Goal: Information Seeking & Learning: Get advice/opinions

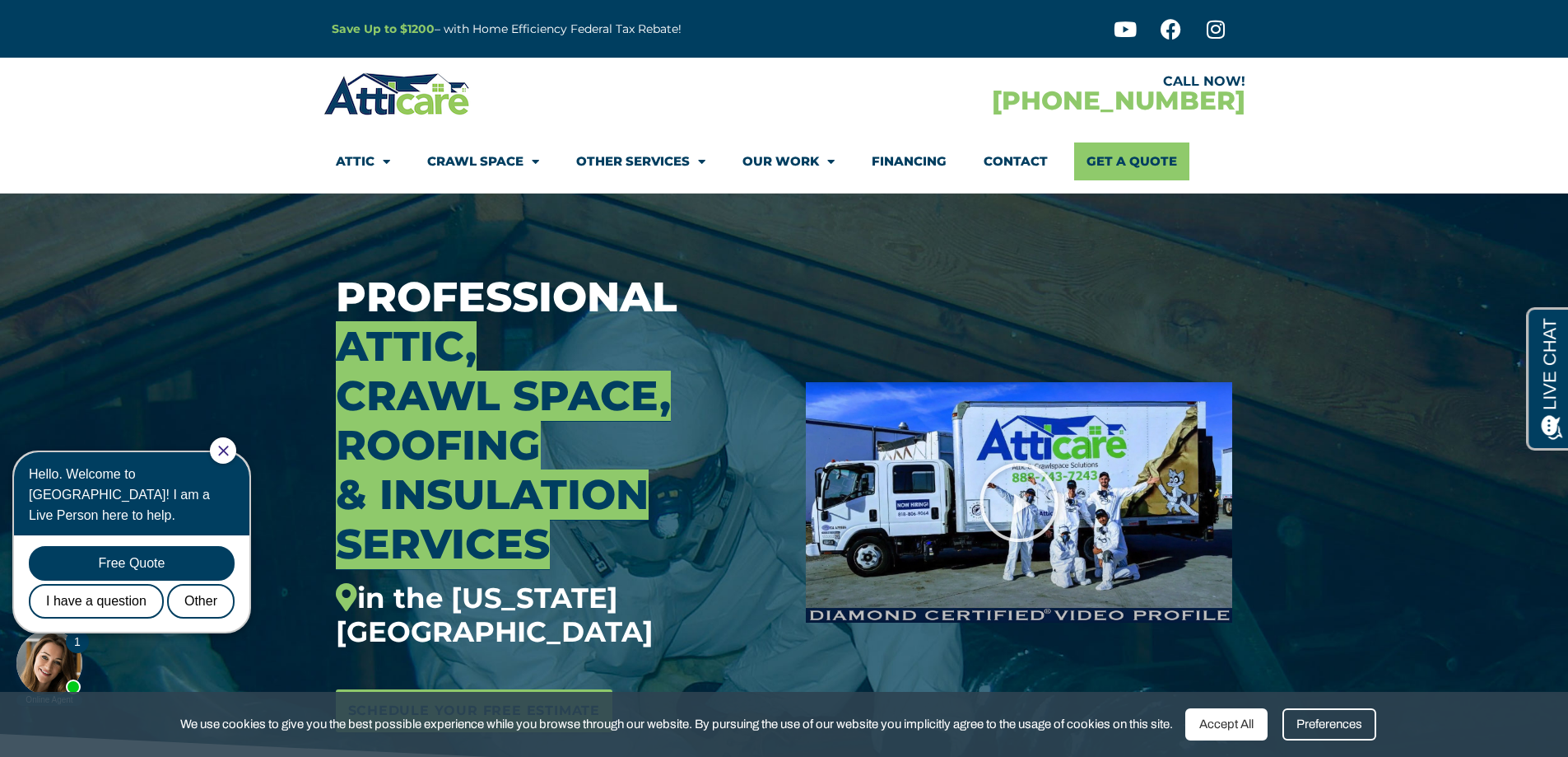
click at [402, 29] on strong "Save Up to $1200" at bounding box center [383, 29] width 103 height 15
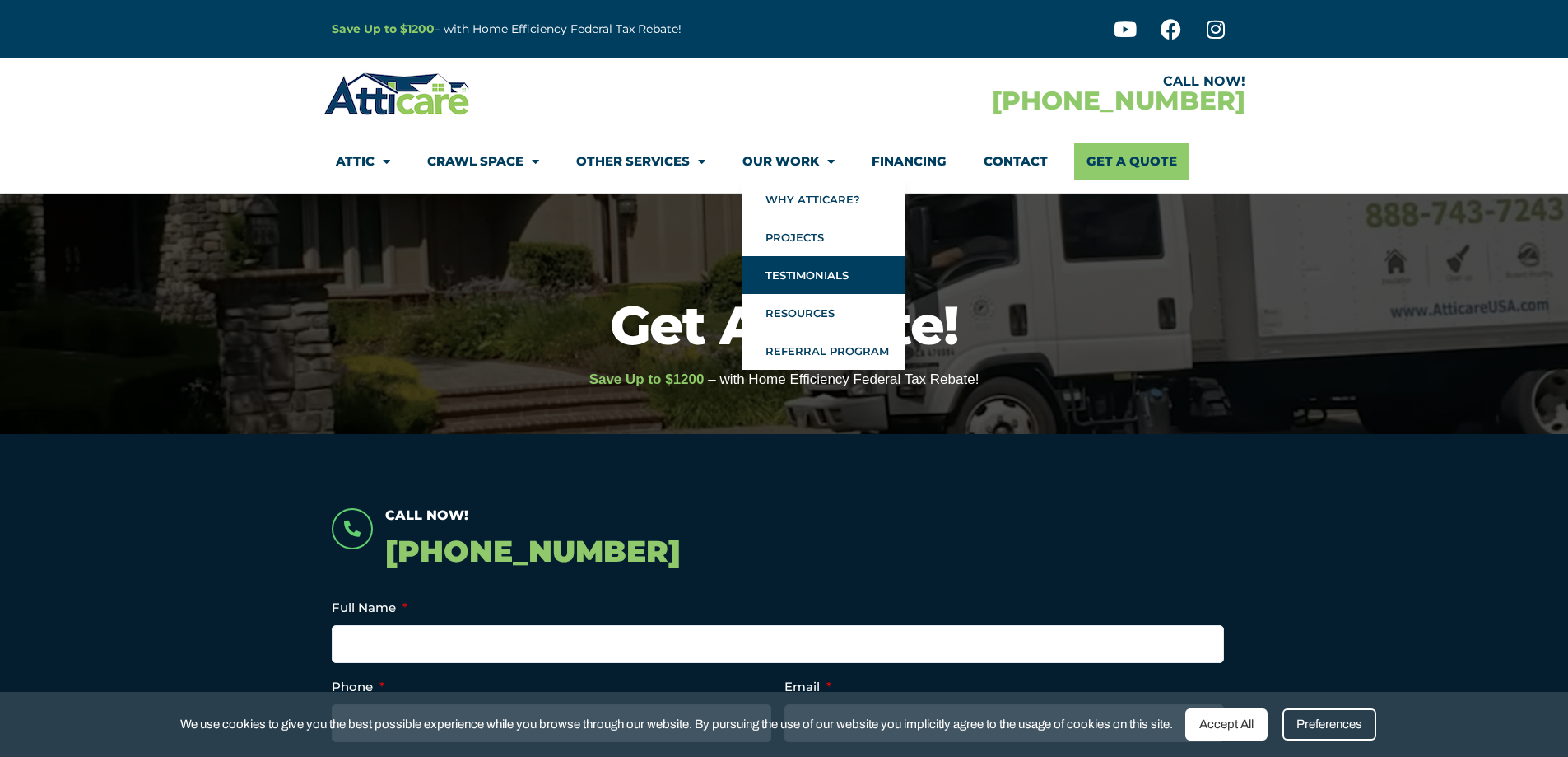
click at [793, 277] on link "Testimonials" at bounding box center [823, 275] width 163 height 38
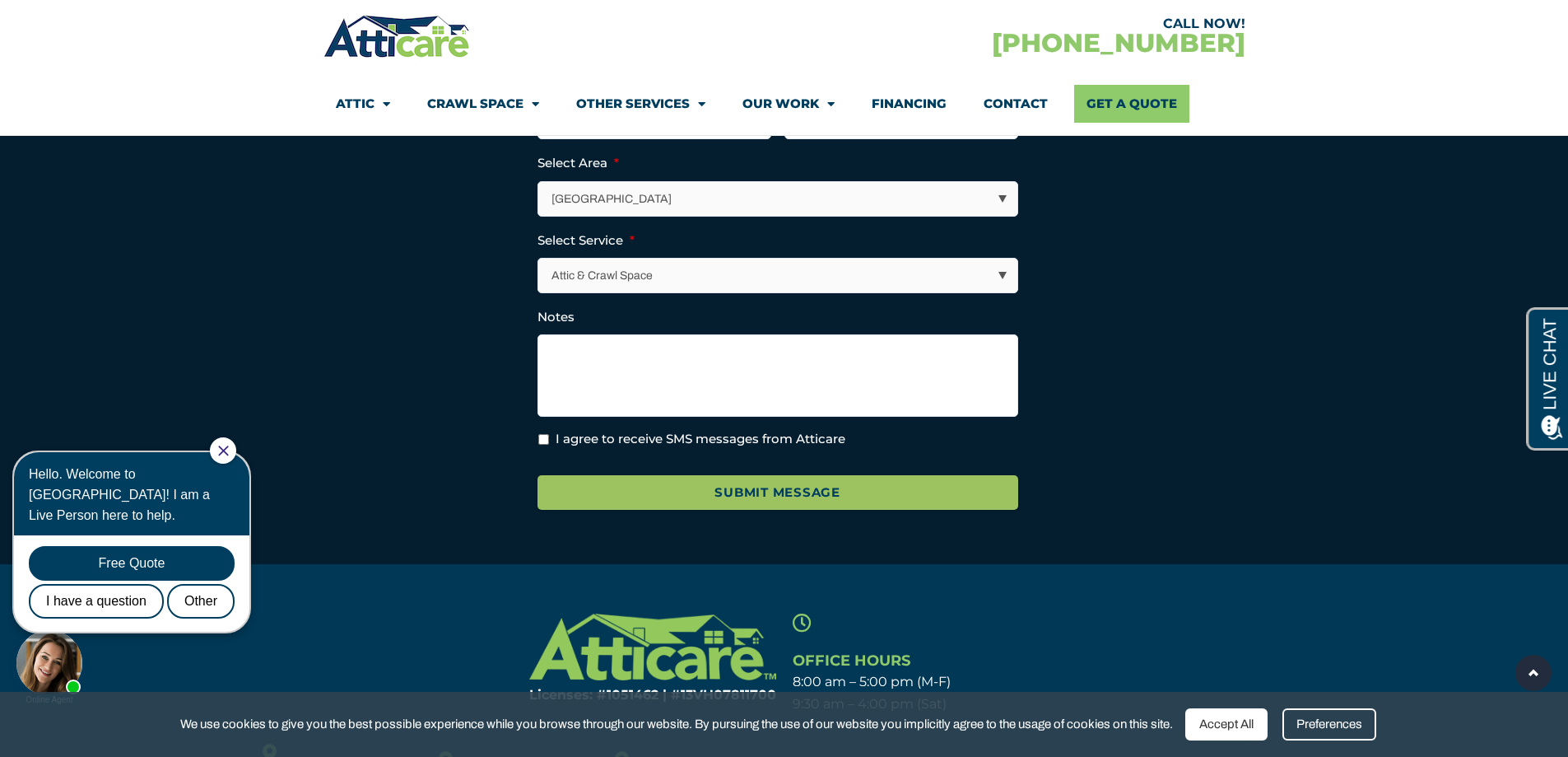
scroll to position [1483, 0]
